Goal: Task Accomplishment & Management: Manage account settings

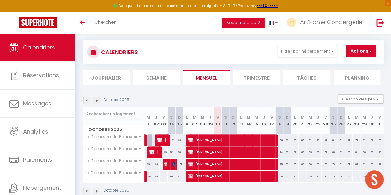
scroll to position [28, 0]
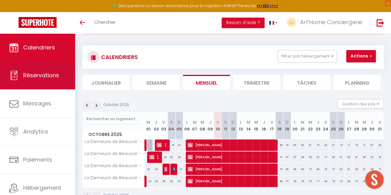
click at [50, 83] on link "Réservations" at bounding box center [37, 76] width 75 height 28
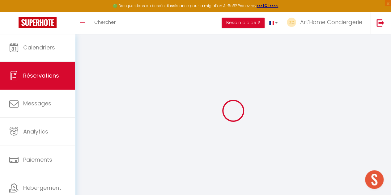
select select "cancelled"
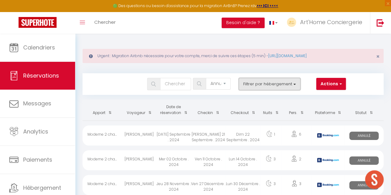
click at [269, 85] on button "Filtrer par hébergement" at bounding box center [270, 84] width 62 height 12
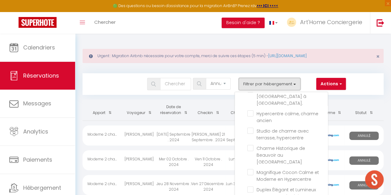
scroll to position [66, 0]
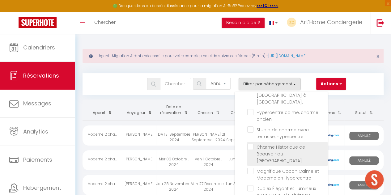
click at [251, 144] on input "Charme Historique de Beauvoir au [GEOGRAPHIC_DATA]" at bounding box center [288, 147] width 80 height 6
checkbox input "true"
checkbox input "false"
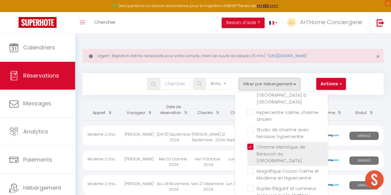
checkbox input "false"
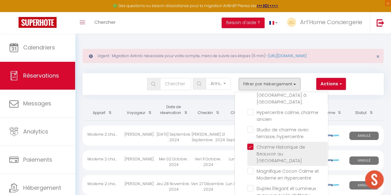
checkbox input "false"
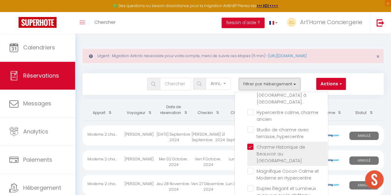
checkbox input "false"
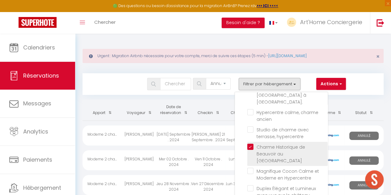
checkbox input "false"
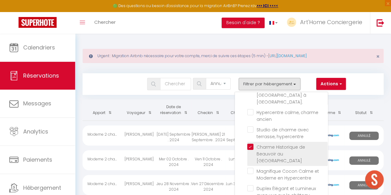
checkbox input "false"
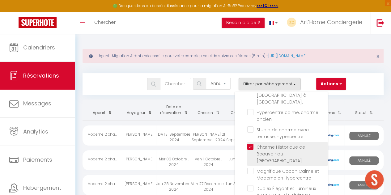
checkbox input "false"
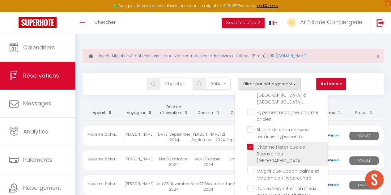
checkbox input "false"
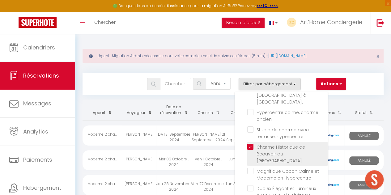
checkbox input "false"
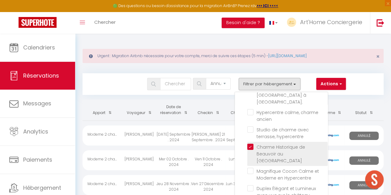
checkbox input "false"
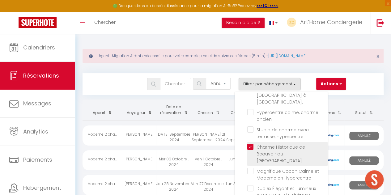
checkbox input "false"
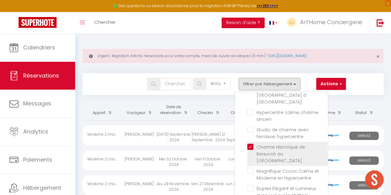
checkbox input "false"
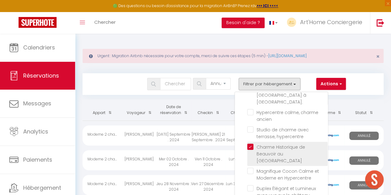
checkbox input "false"
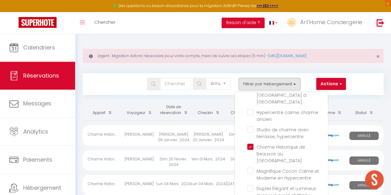
drag, startPoint x: 236, startPoint y: 71, endPoint x: 235, endPoint y: 74, distance: 3.3
click at [236, 71] on div "Bookings Tous les statuts Annulé Confirmé Non Confirmé Tout sauf annulé No Show…" at bounding box center [233, 81] width 301 height 28
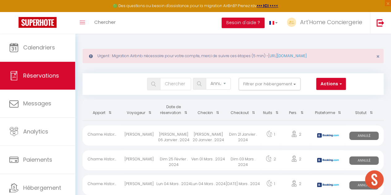
click at [156, 84] on img at bounding box center [153, 84] width 5 height 5
click at [235, 83] on div "Tous les statuts Annulé Confirmé Non Confirmé Tout sauf annulé No Show Request" at bounding box center [212, 84] width 46 height 12
click at [223, 84] on select "Tous les statuts Annulé Confirmé Non Confirmé Tout sauf annulé No Show Request" at bounding box center [218, 84] width 25 height 12
click at [206, 78] on select "Tous les statuts Annulé Confirmé Non Confirmé Tout sauf annulé No Show Request" at bounding box center [218, 84] width 25 height 12
click at [223, 85] on select "Tous les statuts Annulé Confirmé Non Confirmé Tout sauf annulé No Show Request" at bounding box center [218, 84] width 25 height 12
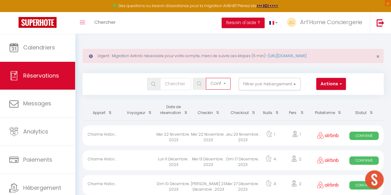
select select "cancelled"
click at [206, 78] on select "Tous les statuts Annulé Confirmé Non Confirmé Tout sauf annulé No Show Request" at bounding box center [218, 84] width 25 height 12
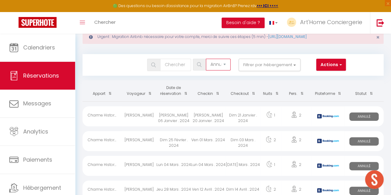
scroll to position [0, 0]
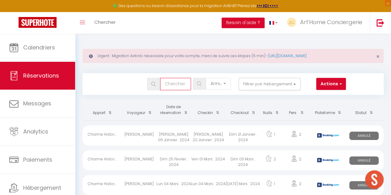
click at [170, 85] on input "text" at bounding box center [175, 84] width 31 height 12
type input "so"
click at [156, 84] on span at bounding box center [153, 84] width 13 height 12
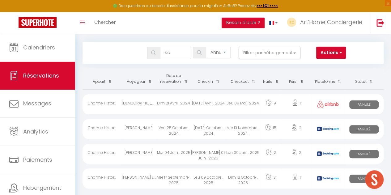
scroll to position [36, 0]
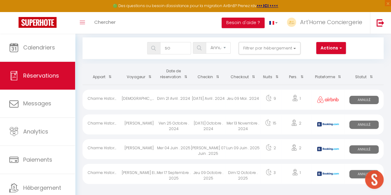
click at [192, 175] on div "Jeu 09 Octobre . 2025" at bounding box center [208, 174] width 35 height 20
select select "OK"
select select "1"
select select "0"
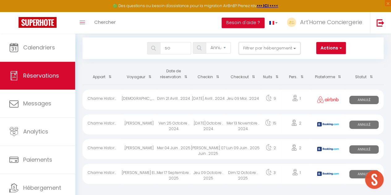
select select "1"
select select
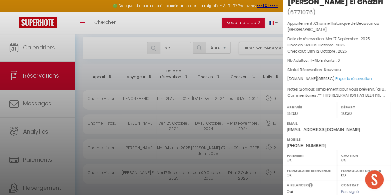
scroll to position [14, 0]
click at [295, 157] on select "OK KO" at bounding box center [310, 160] width 46 height 6
click at [287, 157] on select "OK KO" at bounding box center [310, 160] width 46 height 6
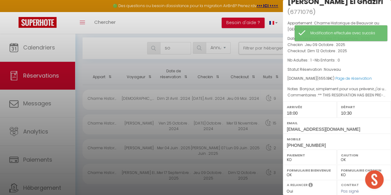
click at [296, 157] on select "OK KO" at bounding box center [310, 160] width 46 height 6
select select "OK"
click at [287, 157] on select "OK KO" at bounding box center [310, 160] width 46 height 6
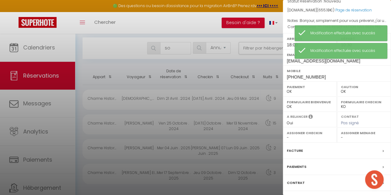
scroll to position [107, 0]
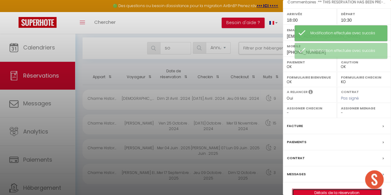
click at [327, 189] on link "Détails de la réservation" at bounding box center [337, 193] width 89 height 8
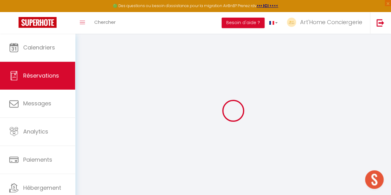
type input "[PERSON_NAME]"
type input "El Ghaziri"
type input "[EMAIL_ADDRESS][DOMAIN_NAME]"
type input "[PERSON_NAME][EMAIL_ADDRESS][DOMAIN_NAME]"
type input "[PHONE_NUMBER]"
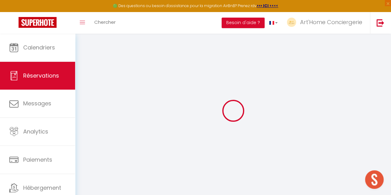
type input "[PHONE_NUMBER]"
type input "."
select select "CH"
type input "113.08"
select select "31309"
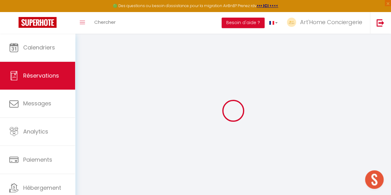
select select "1"
select select
type input "1"
select select "12"
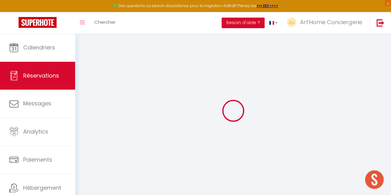
select select
type input "630.18"
checkbox input "false"
type input "0"
select select "2"
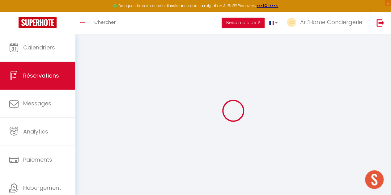
type input "0"
select select
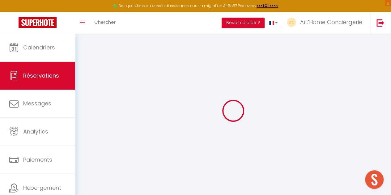
select select "15"
checkbox input "false"
select select
checkbox input "false"
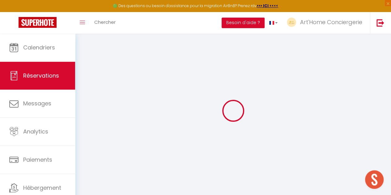
select select
checkbox input "false"
type textarea "Bonjour, simplement pour vous prévenir, j'ai un contretemps et n'arriverai que …"
type \?1 "** THIS RESERVATION HAS BEEN PRE-PAID ** BOOKING NOTE : Payment charge is EUR 9…"
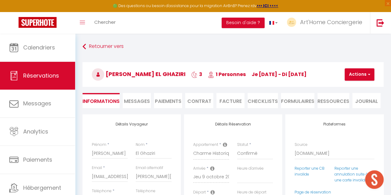
type input "25"
select select
checkbox input "false"
select select "18:00"
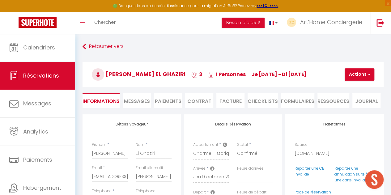
select select "10:30"
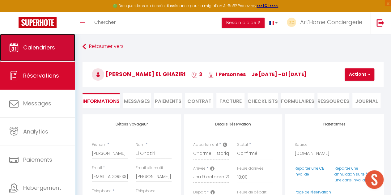
click at [41, 43] on link "Calendriers" at bounding box center [37, 48] width 75 height 28
